Goal: Navigation & Orientation: Go to known website

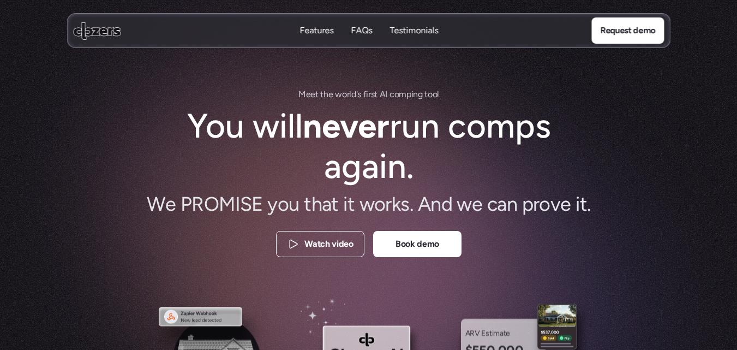
click at [101, 29] on use at bounding box center [96, 30] width 47 height 17
click at [692, 141] on div "M e e t t h e w o r l d ' s f i r s t A I c o m p i n g t o o l You will never …" at bounding box center [368, 174] width 655 height 174
click at [89, 31] on icon at bounding box center [96, 31] width 47 height 18
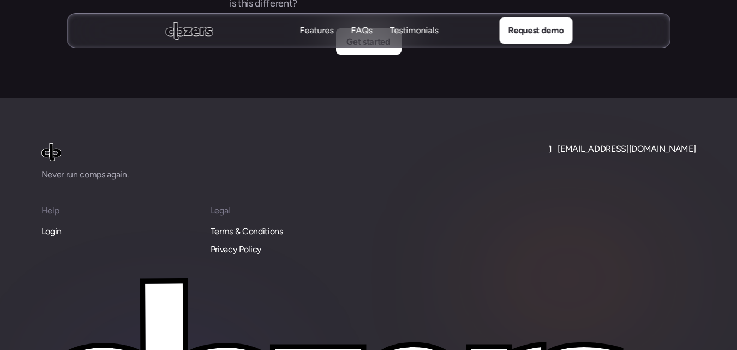
scroll to position [4077, 0]
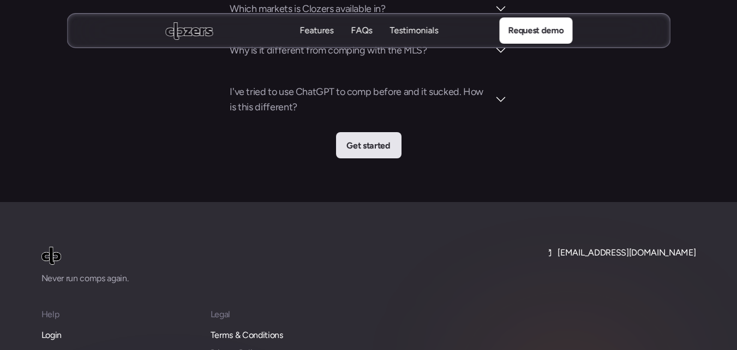
click at [365, 139] on p "Get started" at bounding box center [368, 146] width 44 height 14
